Goal: Transaction & Acquisition: Purchase product/service

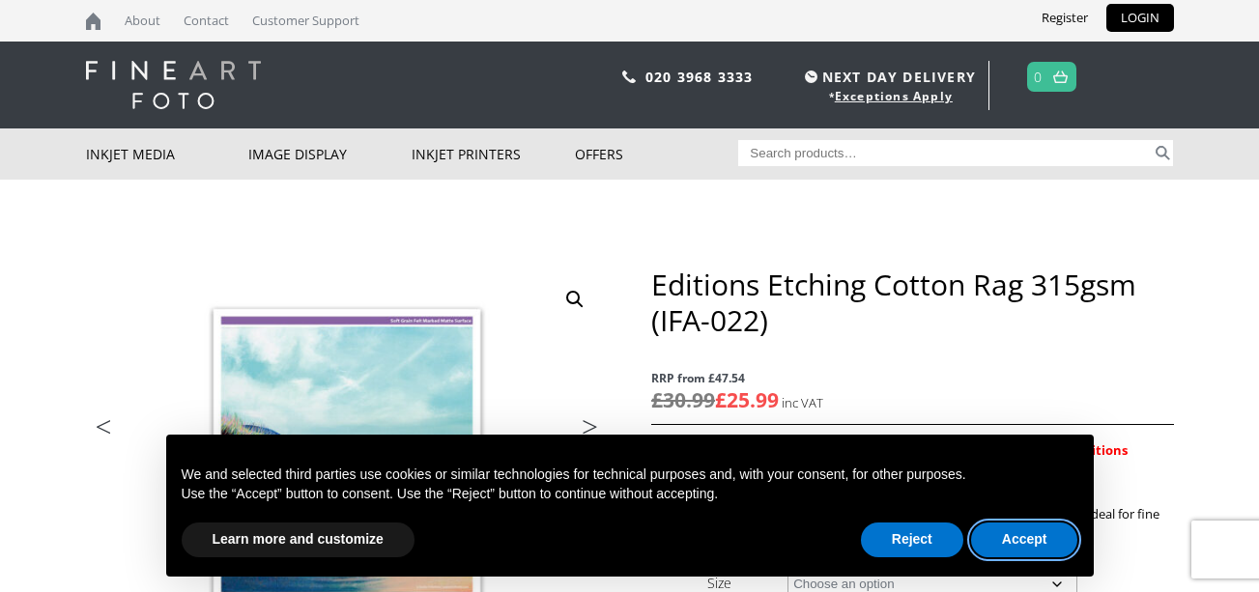
click at [1025, 533] on button "Accept" at bounding box center [1024, 540] width 107 height 35
click at [1025, 535] on button "Accept" at bounding box center [1024, 540] width 107 height 35
click at [1019, 538] on button "Accept" at bounding box center [1024, 540] width 107 height 35
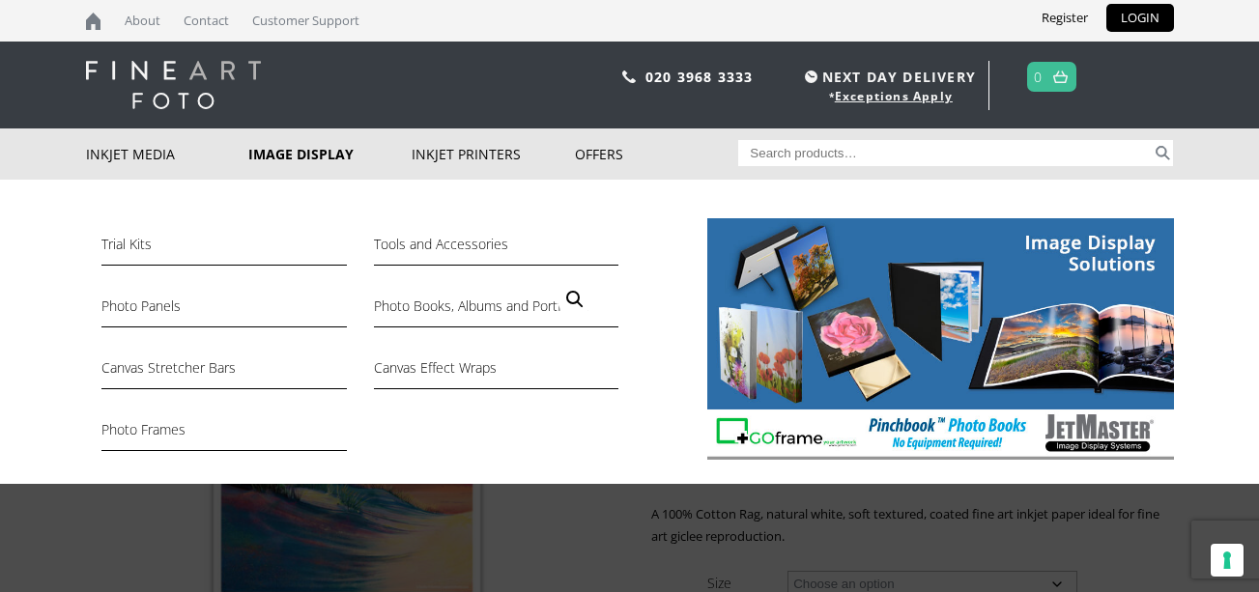
click at [289, 154] on link "Image Display" at bounding box center [329, 154] width 163 height 51
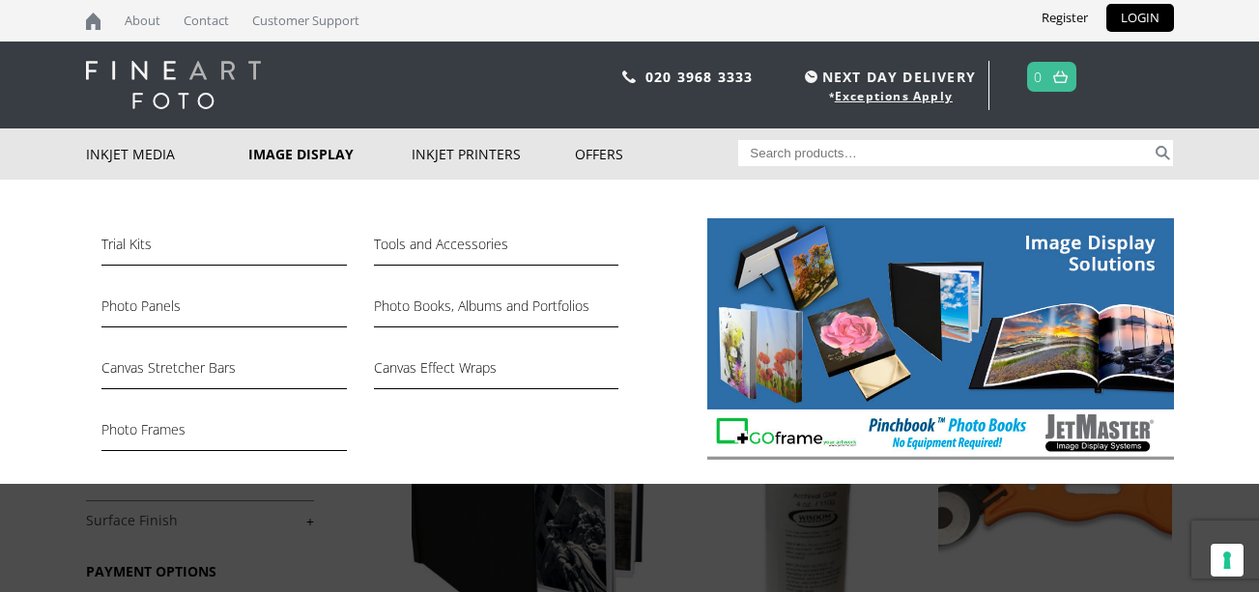
click at [300, 159] on link "Image Display" at bounding box center [329, 154] width 163 height 51
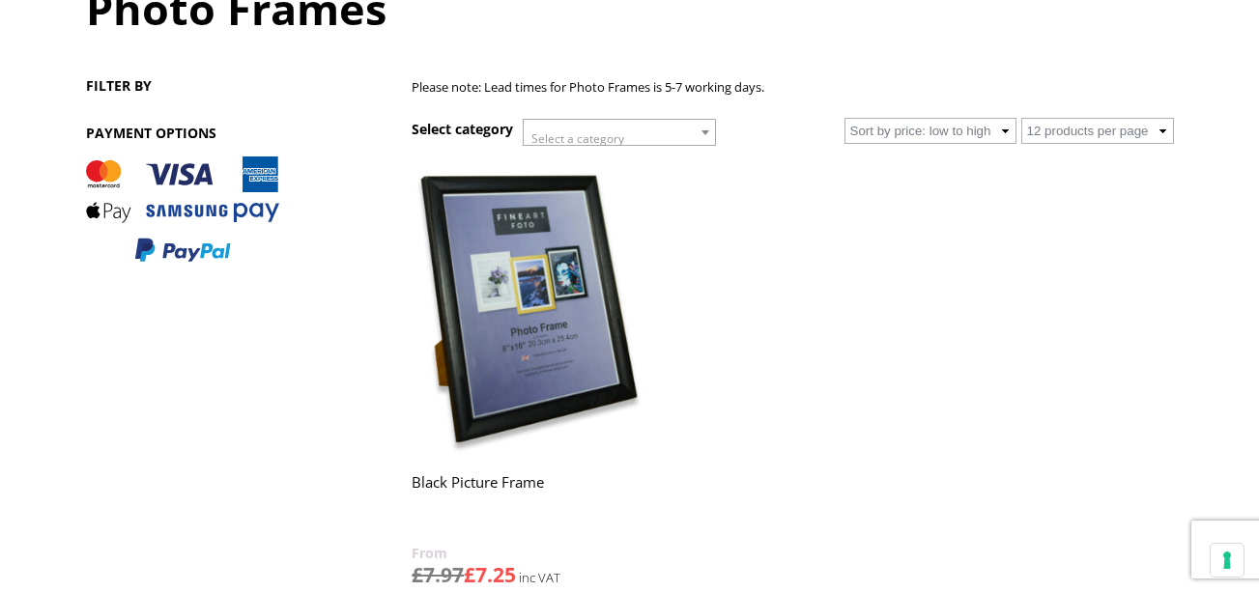
scroll to position [227, 0]
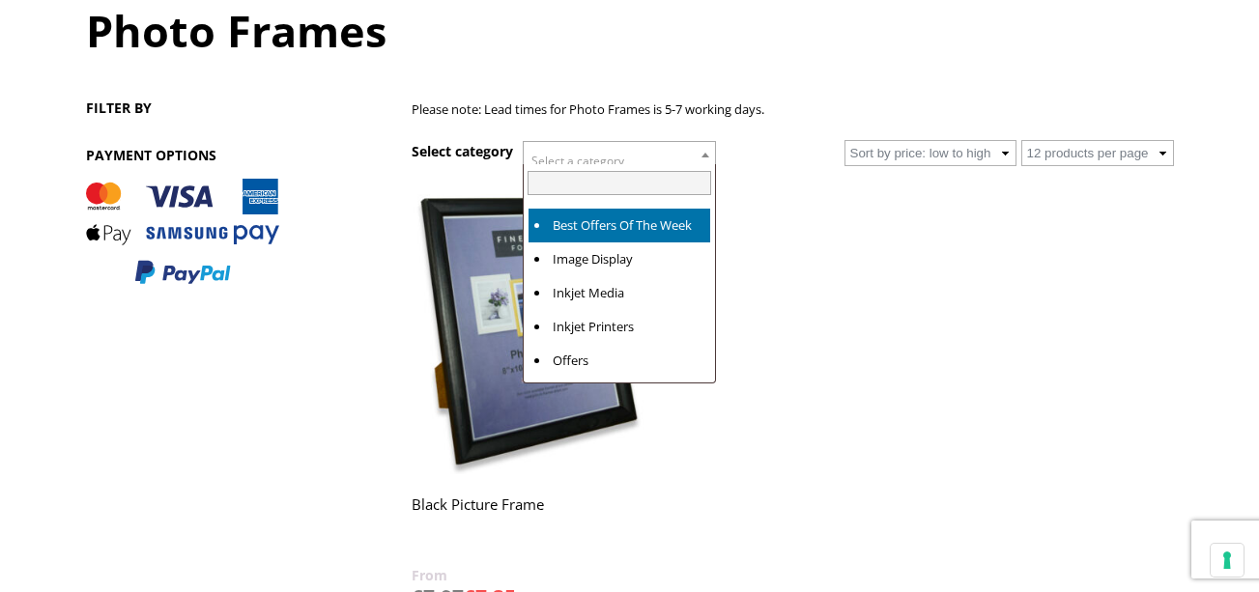
click at [708, 150] on span at bounding box center [705, 154] width 19 height 25
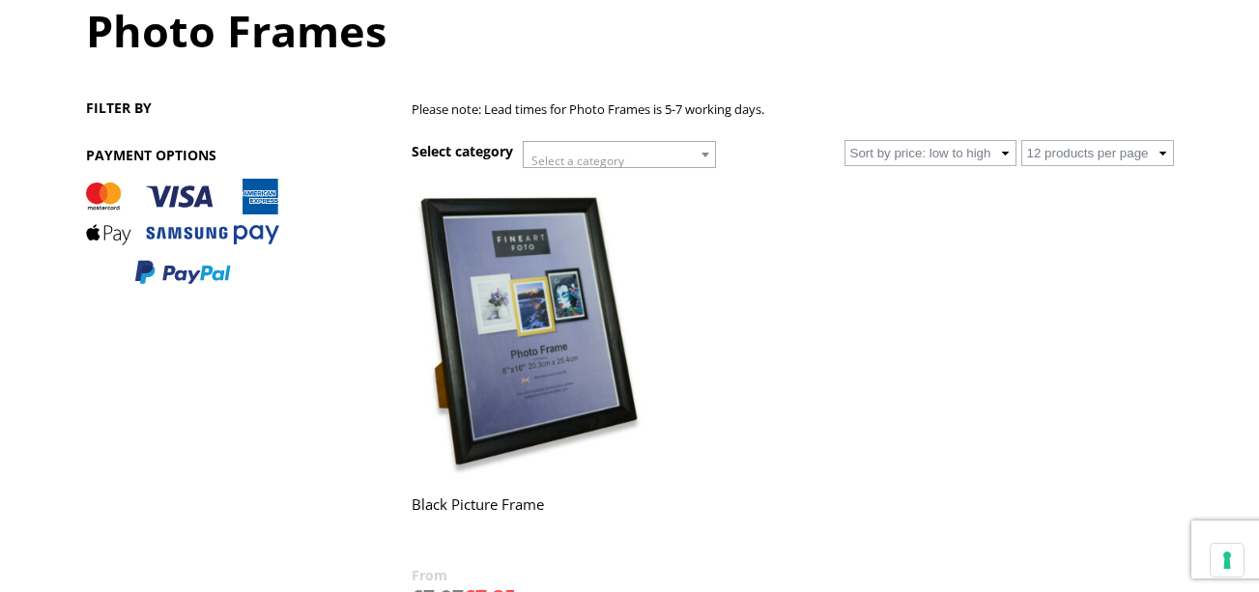
click at [779, 197] on ul "ON SALE Black Picture Frame £ 7.97 £ 7.25 Select options This product has multi…" at bounding box center [793, 450] width 762 height 536
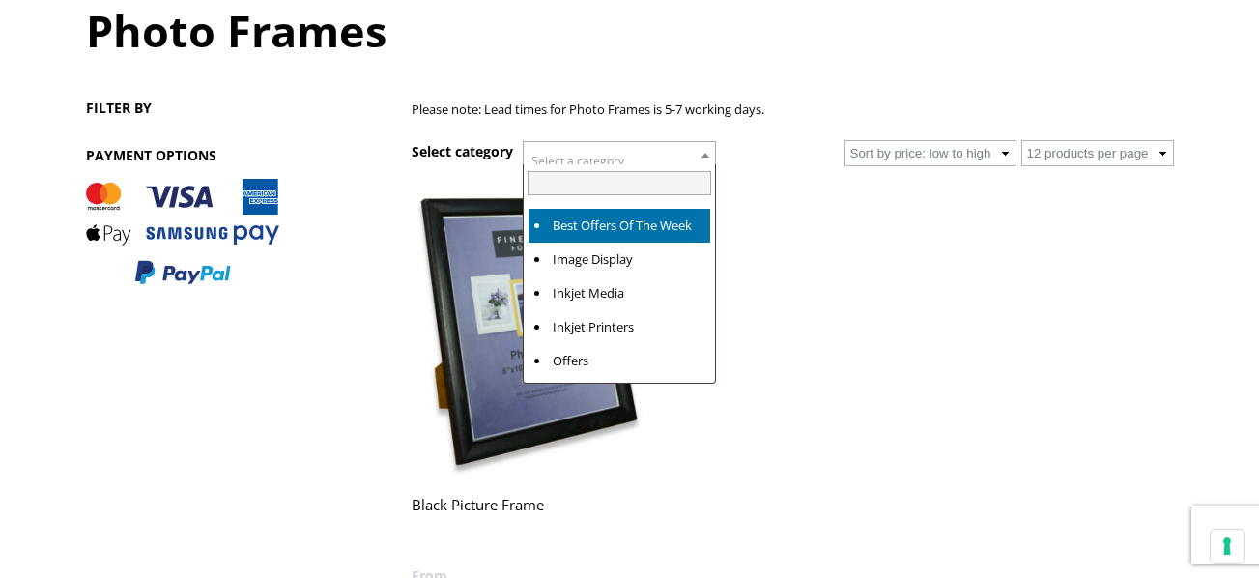
click at [706, 154] on b at bounding box center [706, 155] width 8 height 5
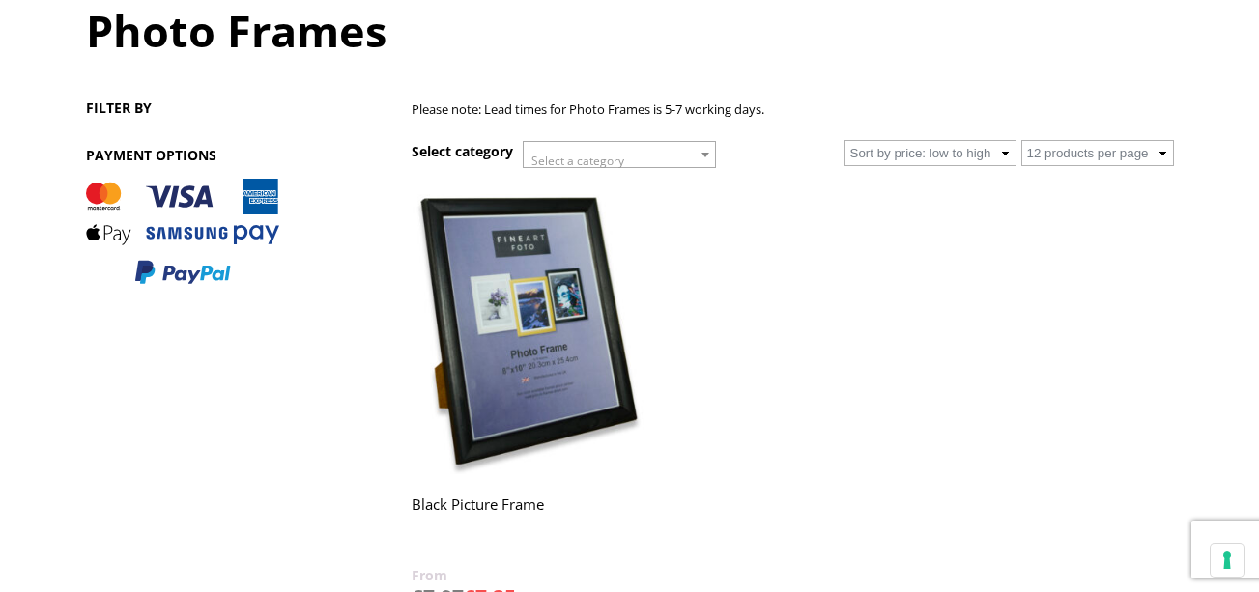
click at [706, 154] on b at bounding box center [706, 155] width 8 height 5
click at [548, 364] on img at bounding box center [529, 328] width 234 height 293
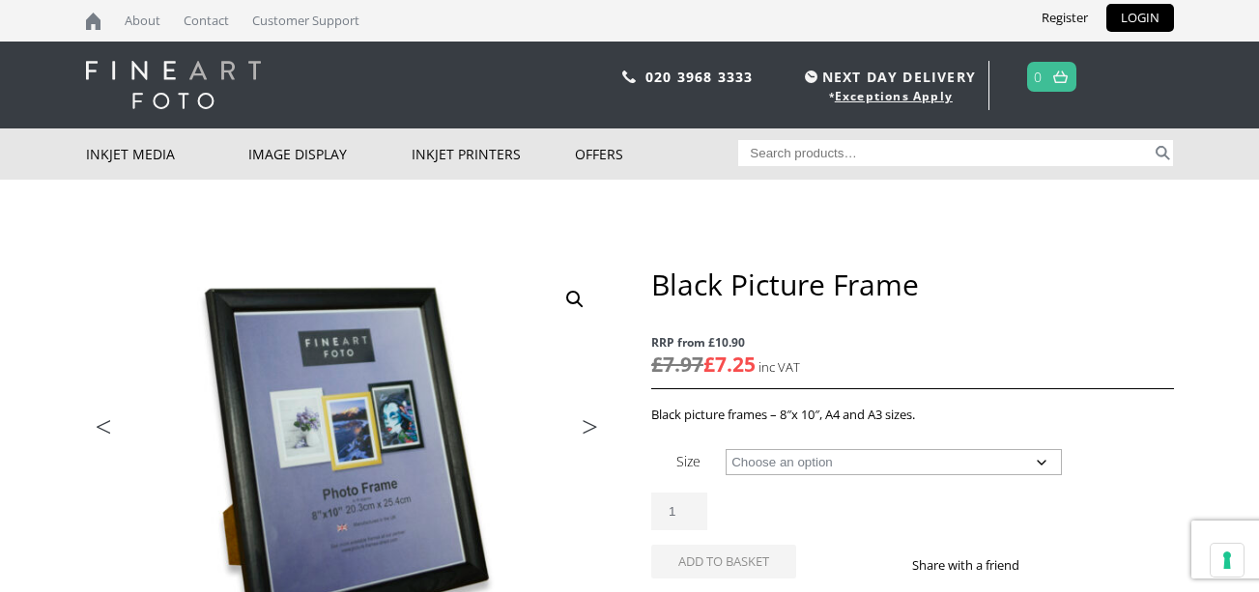
click at [1045, 463] on select "Choose an option 8" x 10" Frame A4 Frame A3 Frame" at bounding box center [893, 462] width 335 height 26
select select "a3-frame"
click at [726, 449] on select "Choose an option 8" x 10" Frame A4 Frame A3 Frame" at bounding box center [893, 462] width 335 height 26
